Goal: Task Accomplishment & Management: Manage account settings

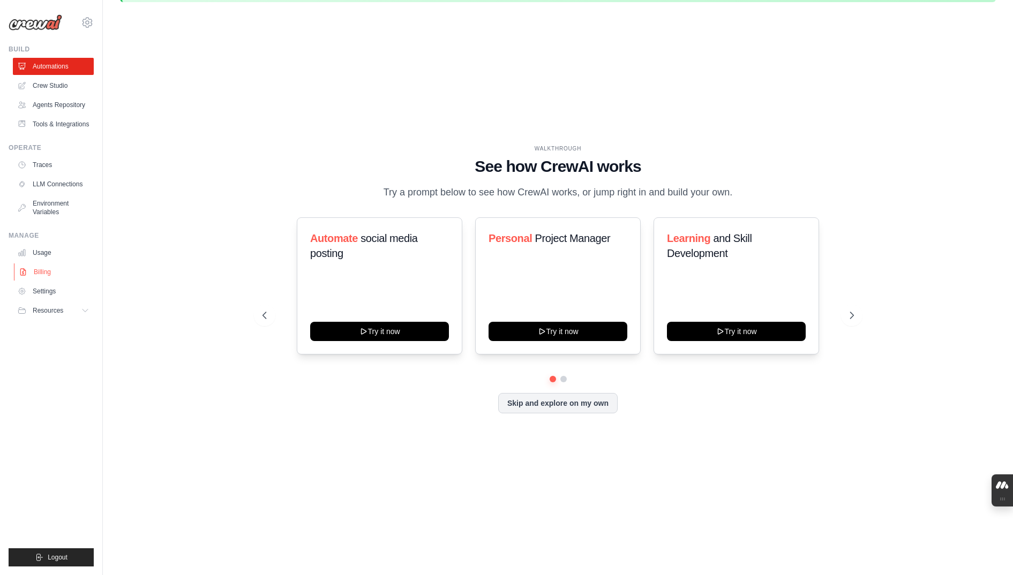
click at [43, 268] on link "Billing" at bounding box center [54, 272] width 81 height 17
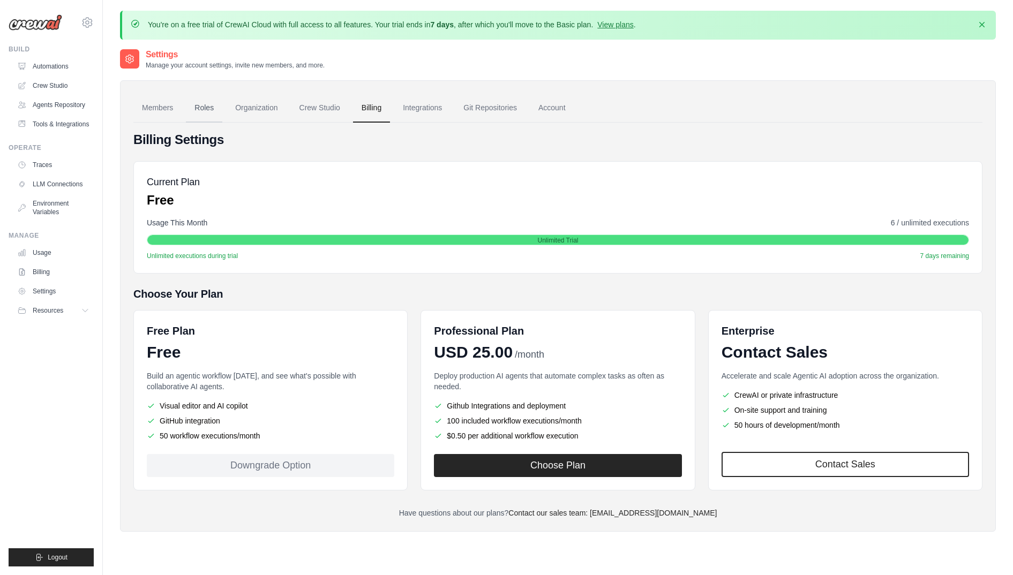
click at [212, 110] on link "Roles" at bounding box center [204, 108] width 36 height 29
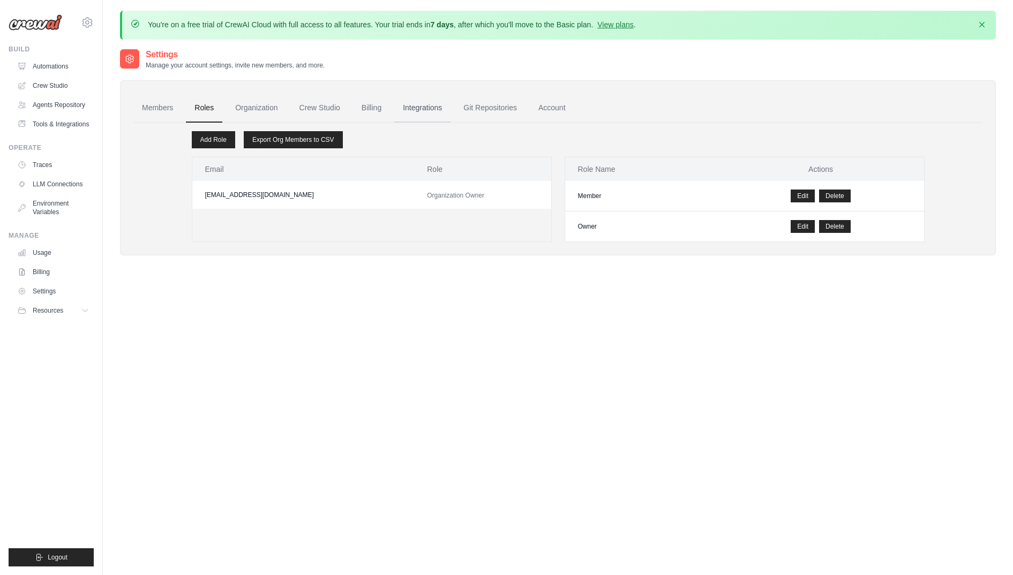
click at [423, 107] on link "Integrations" at bounding box center [422, 108] width 56 height 29
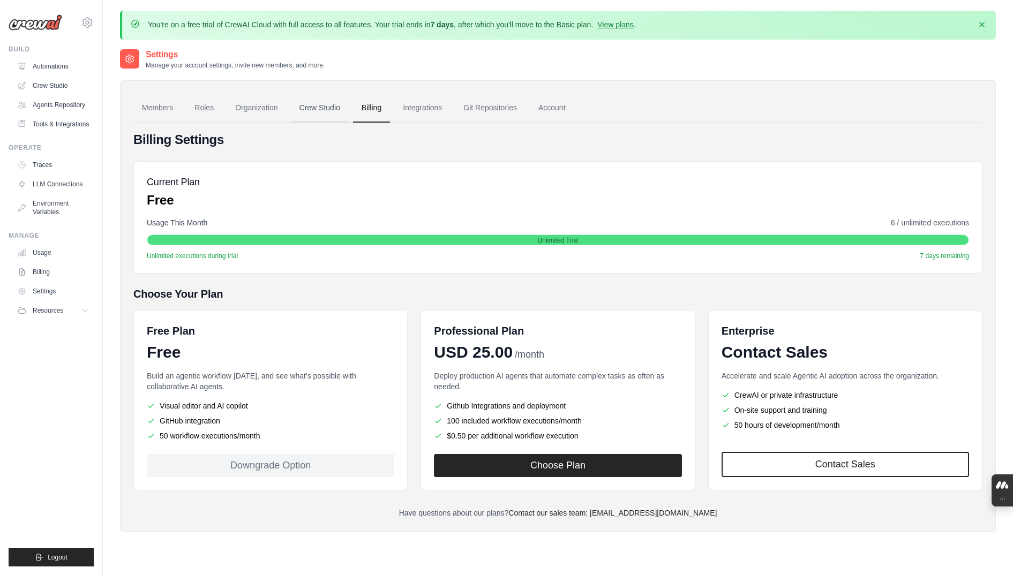
click at [334, 106] on link "Crew Studio" at bounding box center [320, 108] width 58 height 29
